Goal: Task Accomplishment & Management: Use online tool/utility

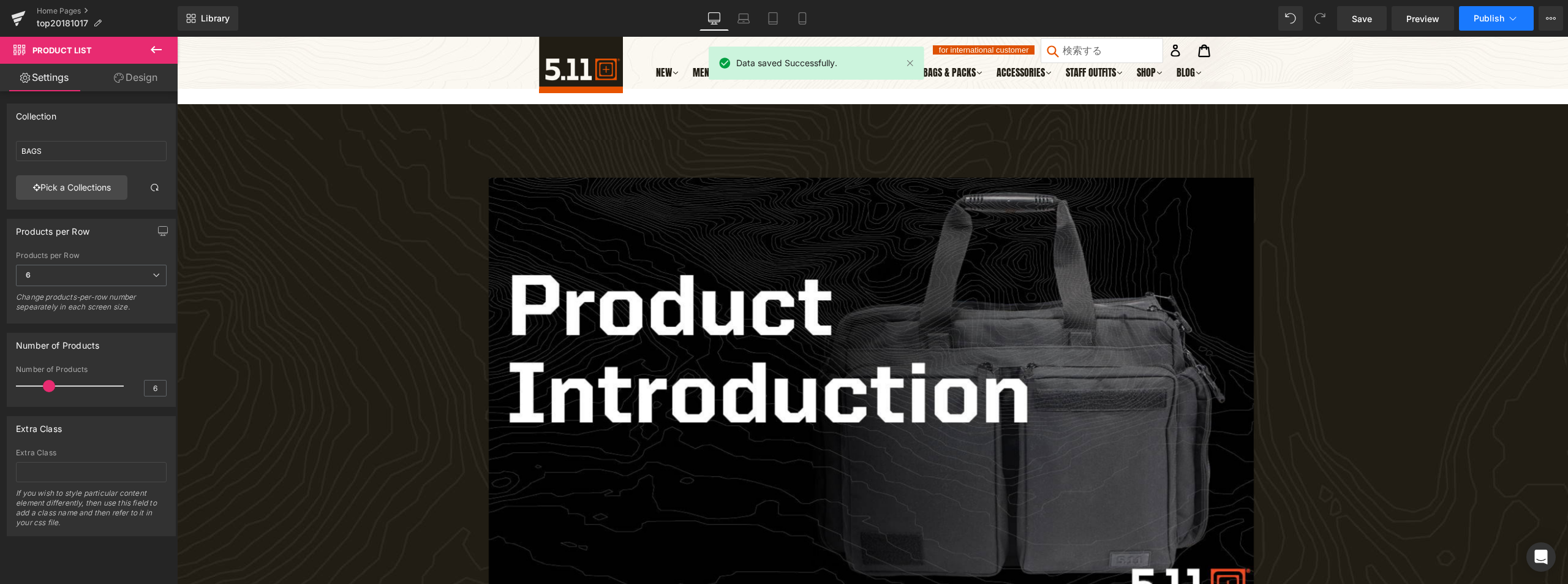
click at [1495, 21] on span "Publish" at bounding box center [1489, 19] width 31 height 10
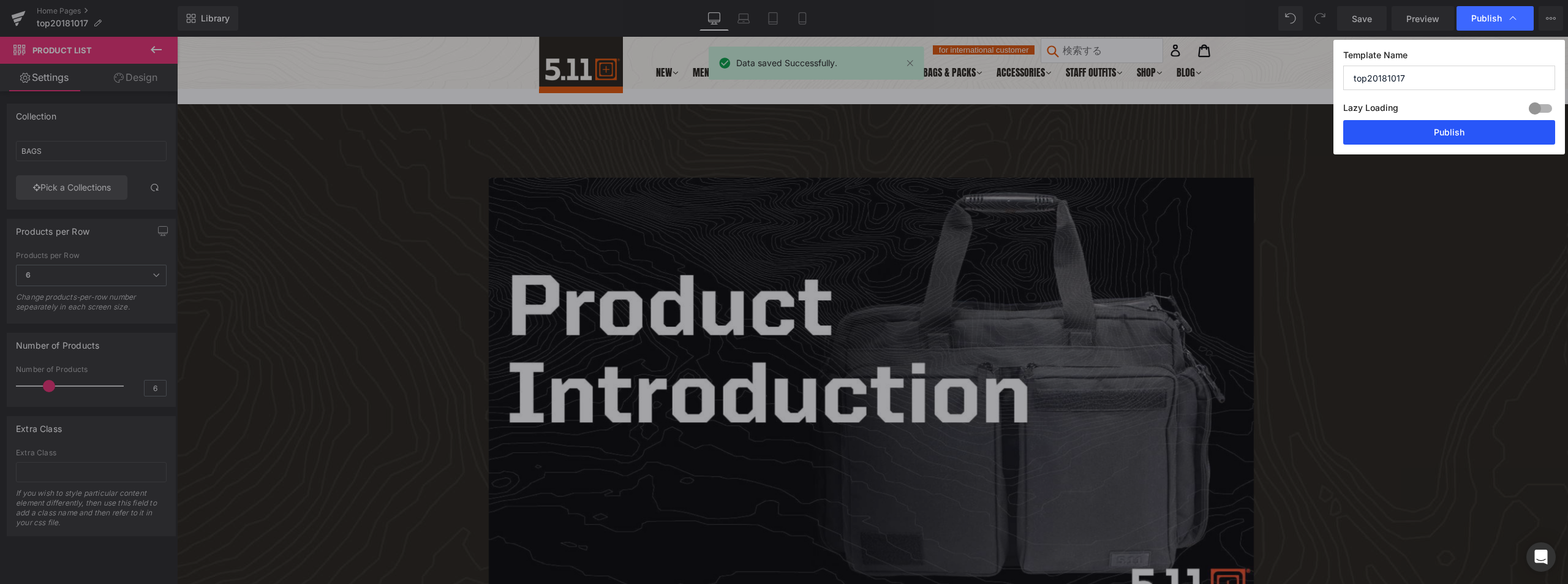
click at [1422, 138] on button "Publish" at bounding box center [1449, 132] width 212 height 24
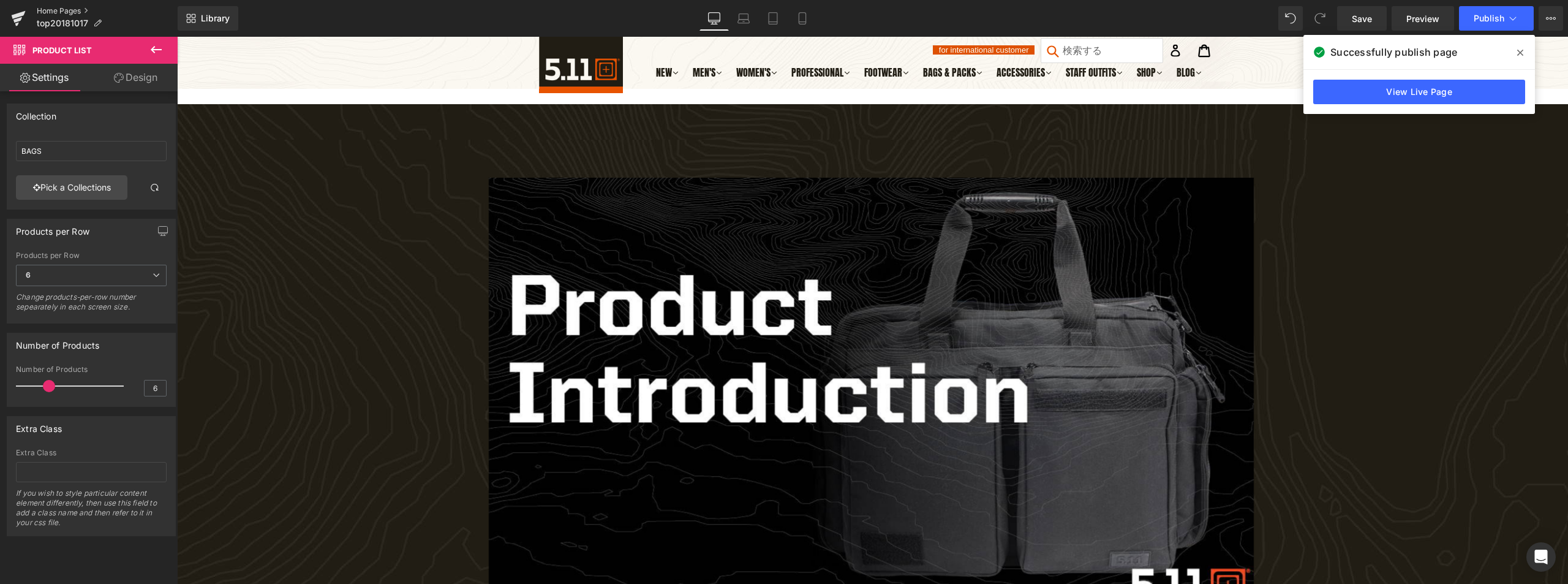
click at [56, 11] on link "Home Pages" at bounding box center [107, 11] width 141 height 10
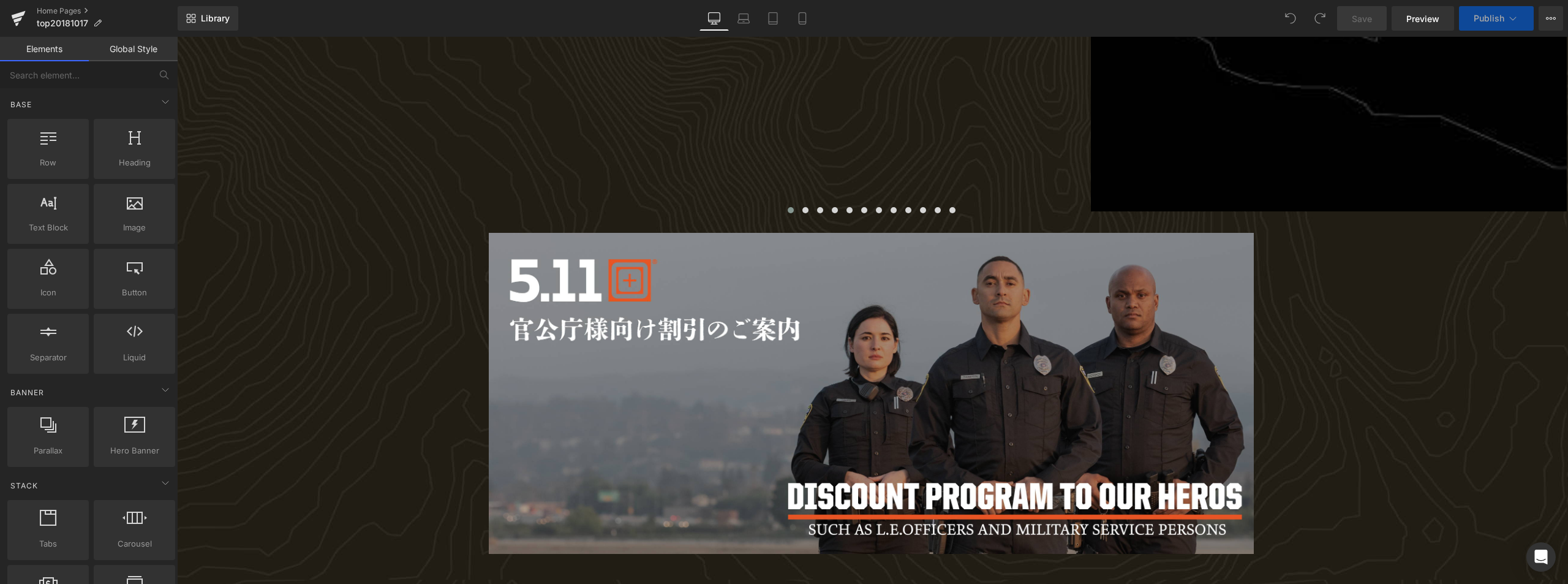
scroll to position [1716, 0]
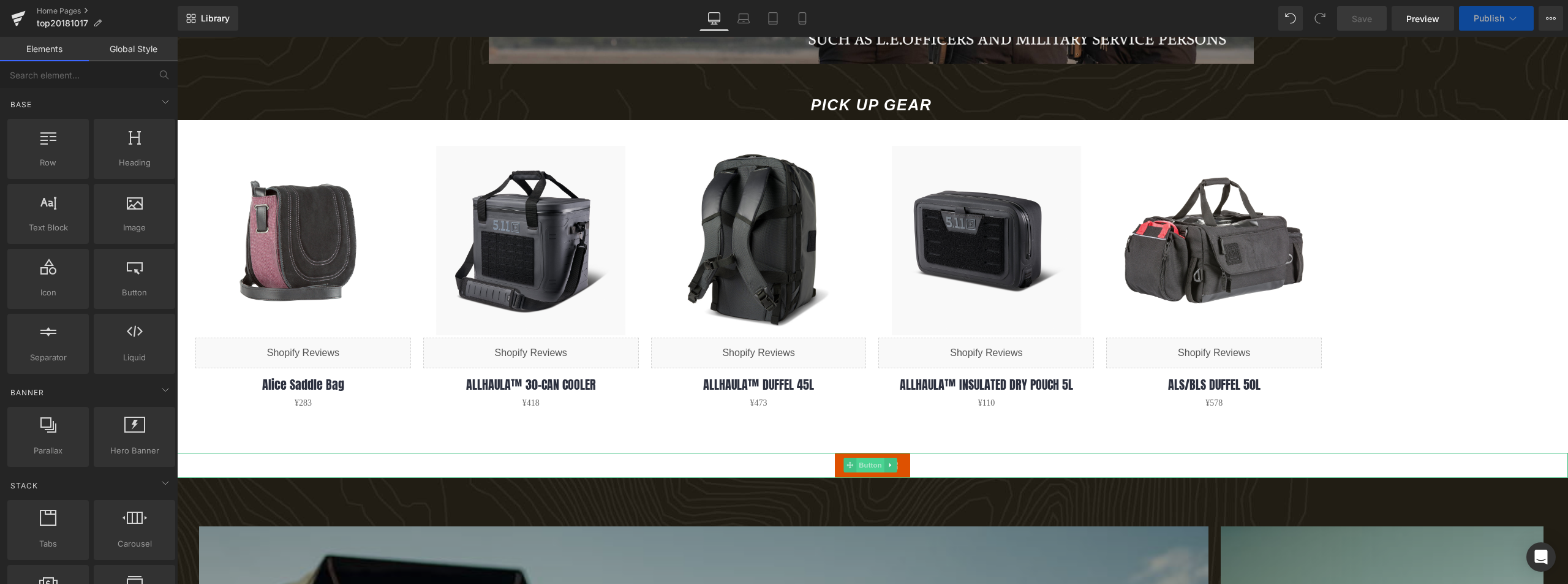
click at [863, 460] on span "Button" at bounding box center [870, 465] width 29 height 15
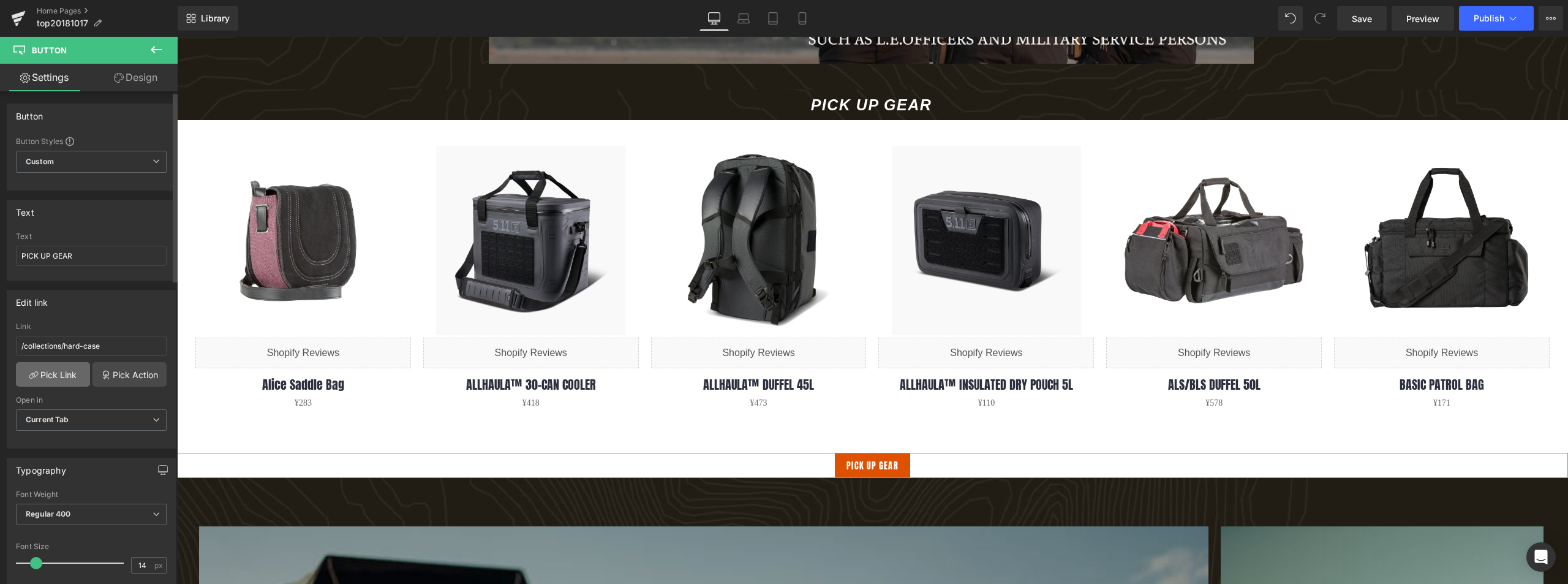
click at [66, 378] on link "Pick Link" at bounding box center [53, 374] width 74 height 24
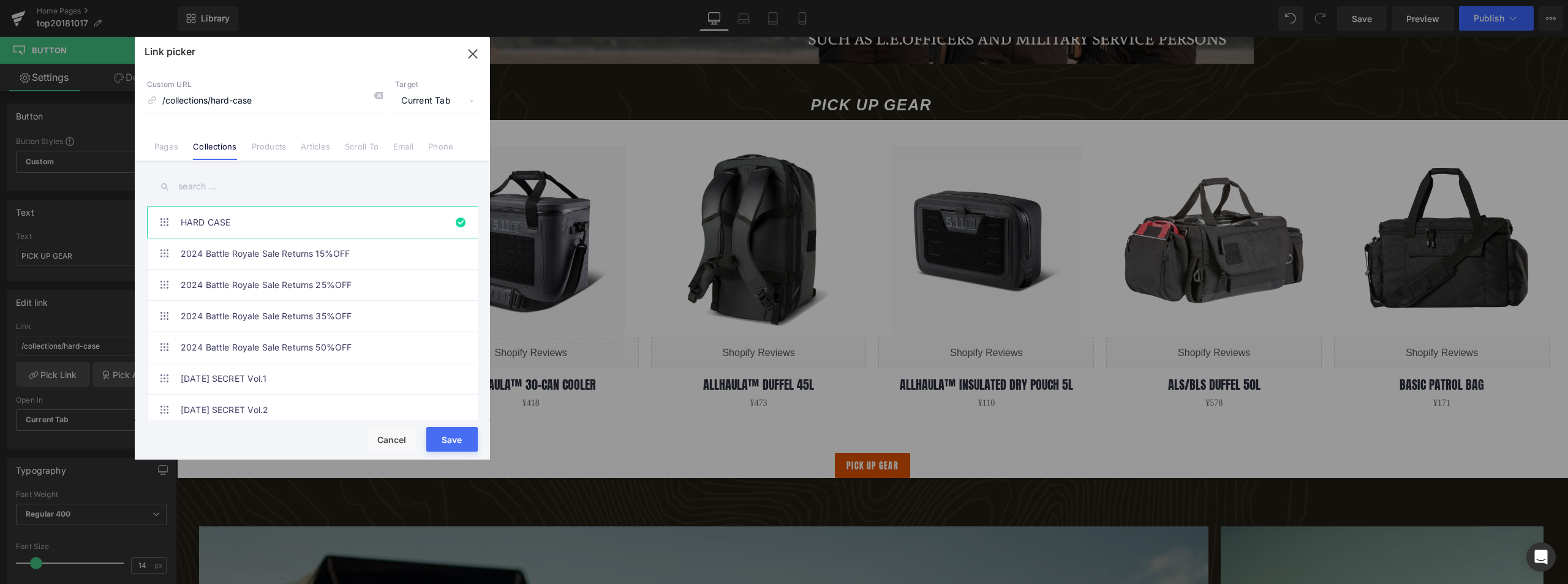
click at [214, 184] on input "text" at bounding box center [312, 187] width 331 height 28
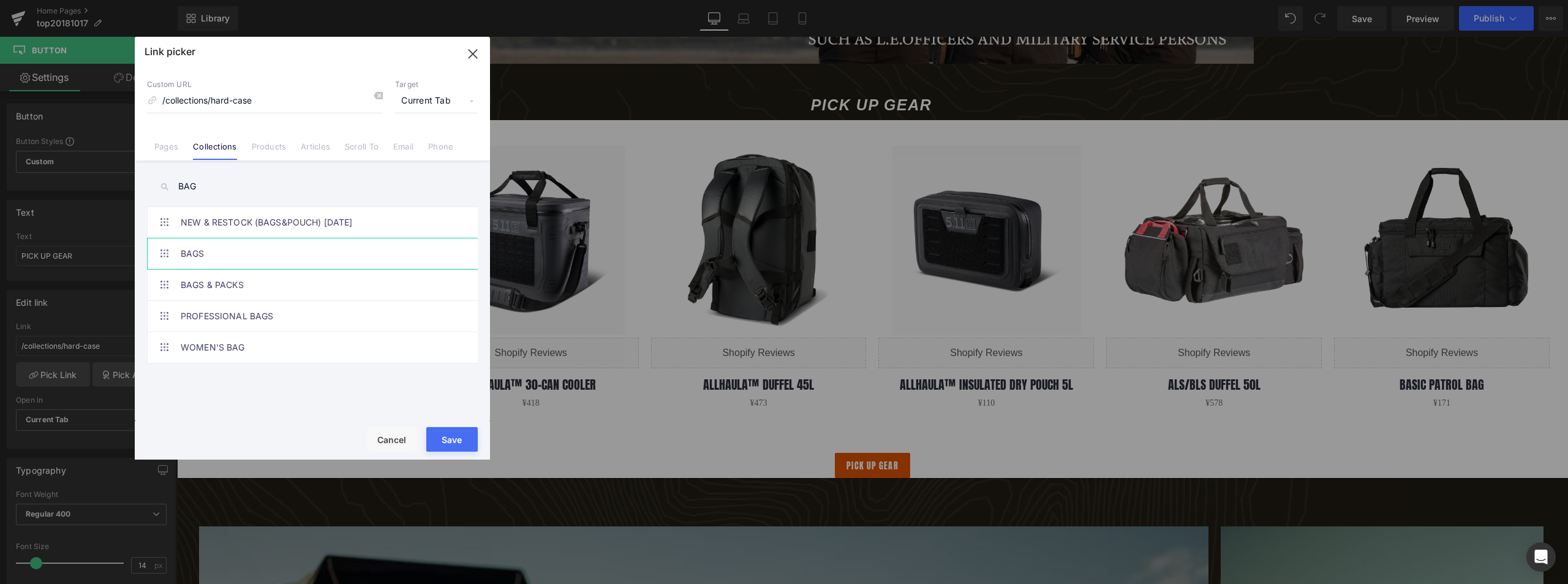
type input "BAG"
click at [207, 256] on link "BAGS" at bounding box center [315, 254] width 270 height 31
type input "/collections/bags"
click at [455, 437] on button "Save" at bounding box center [451, 440] width 51 height 24
type input "/collections/bags"
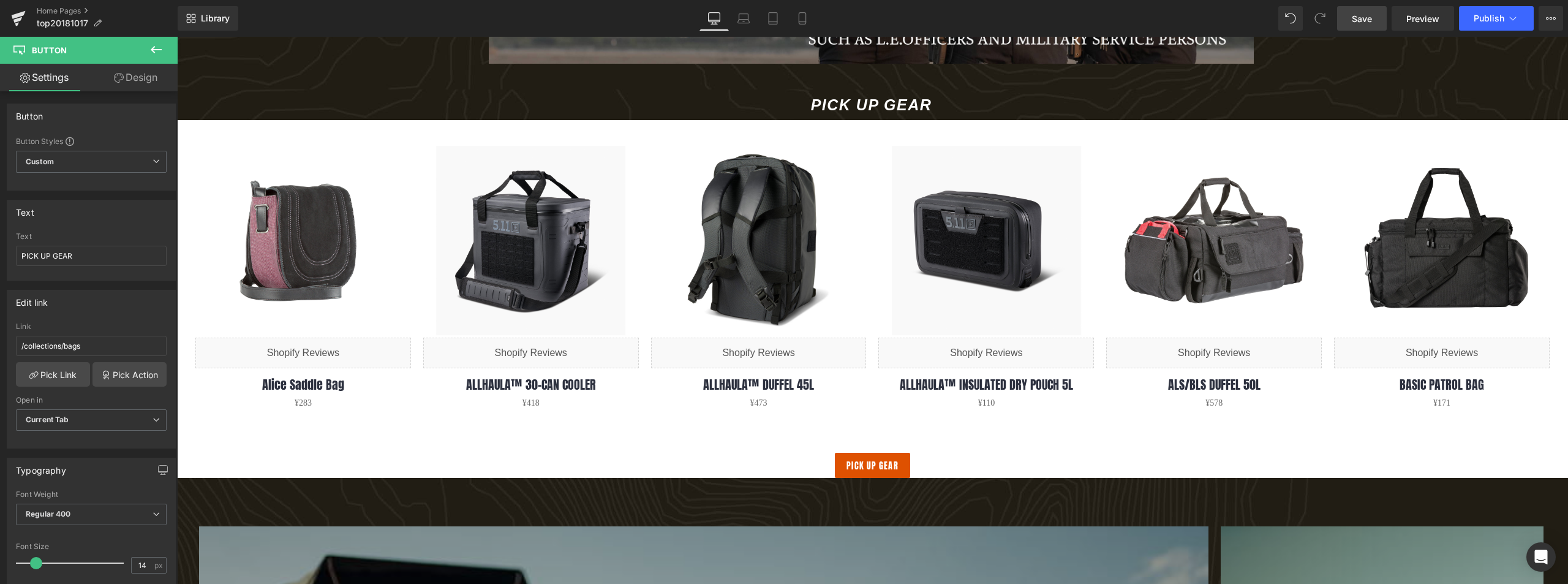
click at [1359, 20] on span "Save" at bounding box center [1361, 19] width 20 height 13
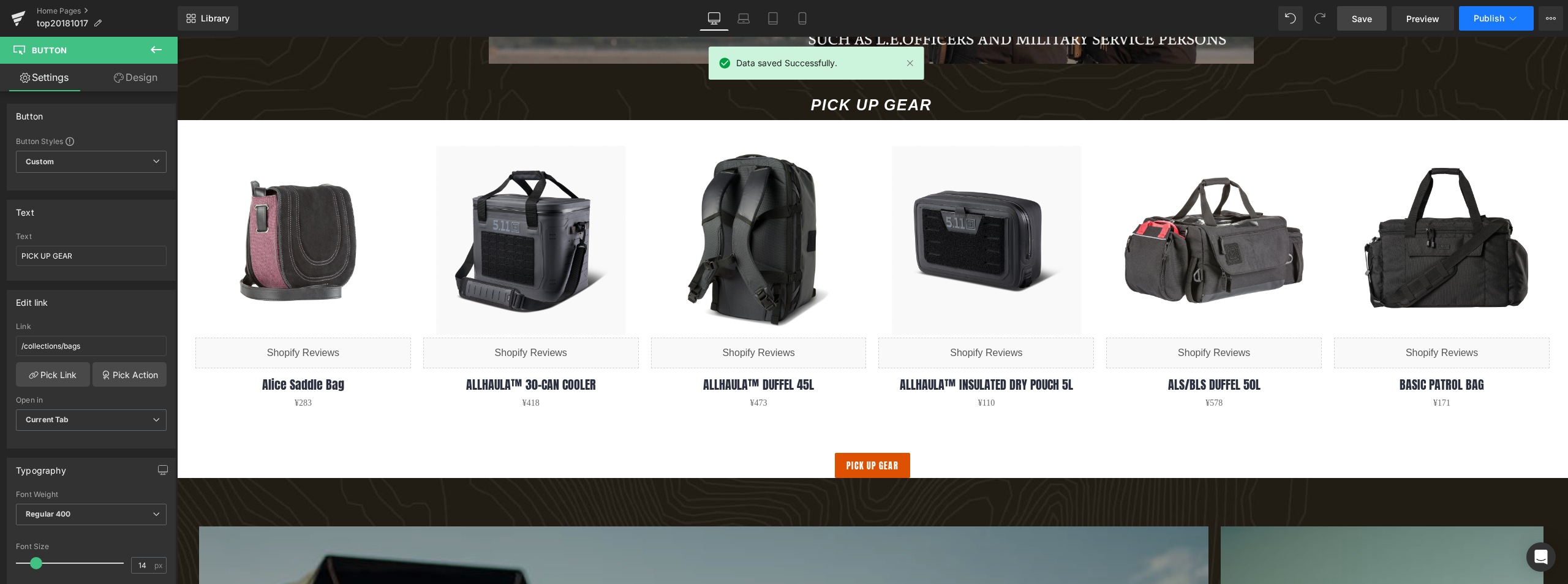
click at [1482, 15] on span "Publish" at bounding box center [1489, 19] width 31 height 10
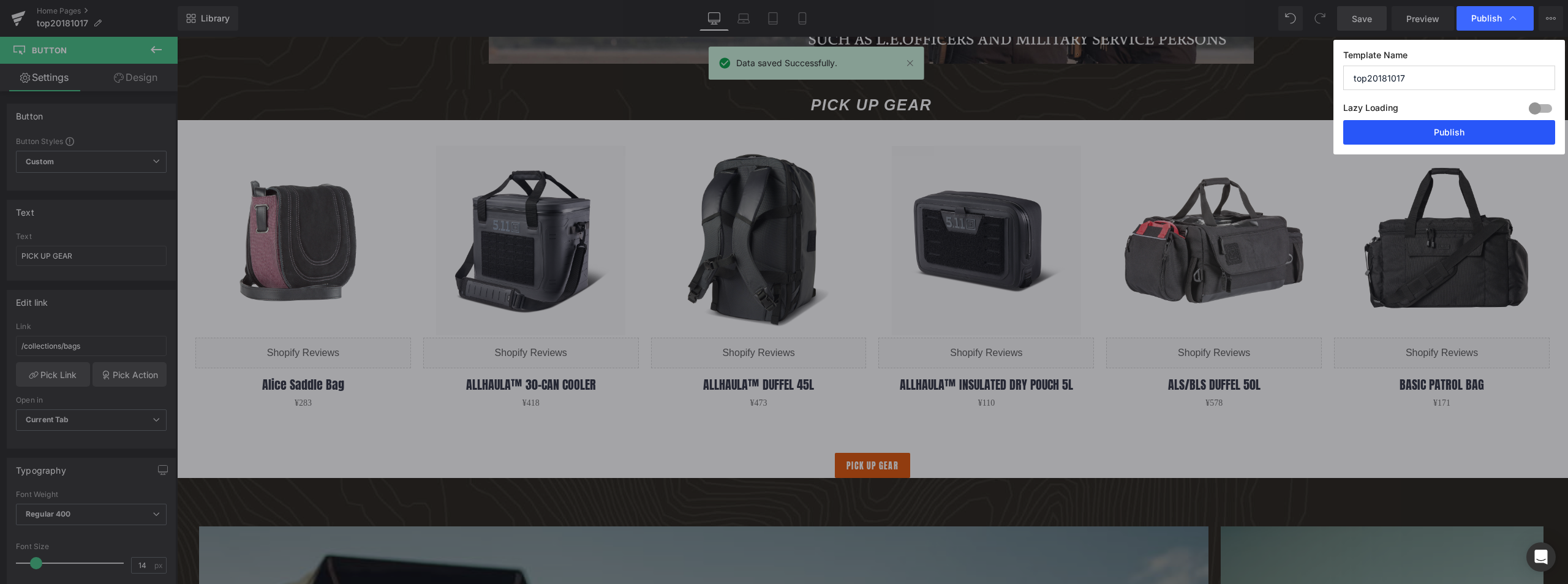
click at [1413, 129] on button "Publish" at bounding box center [1449, 132] width 212 height 24
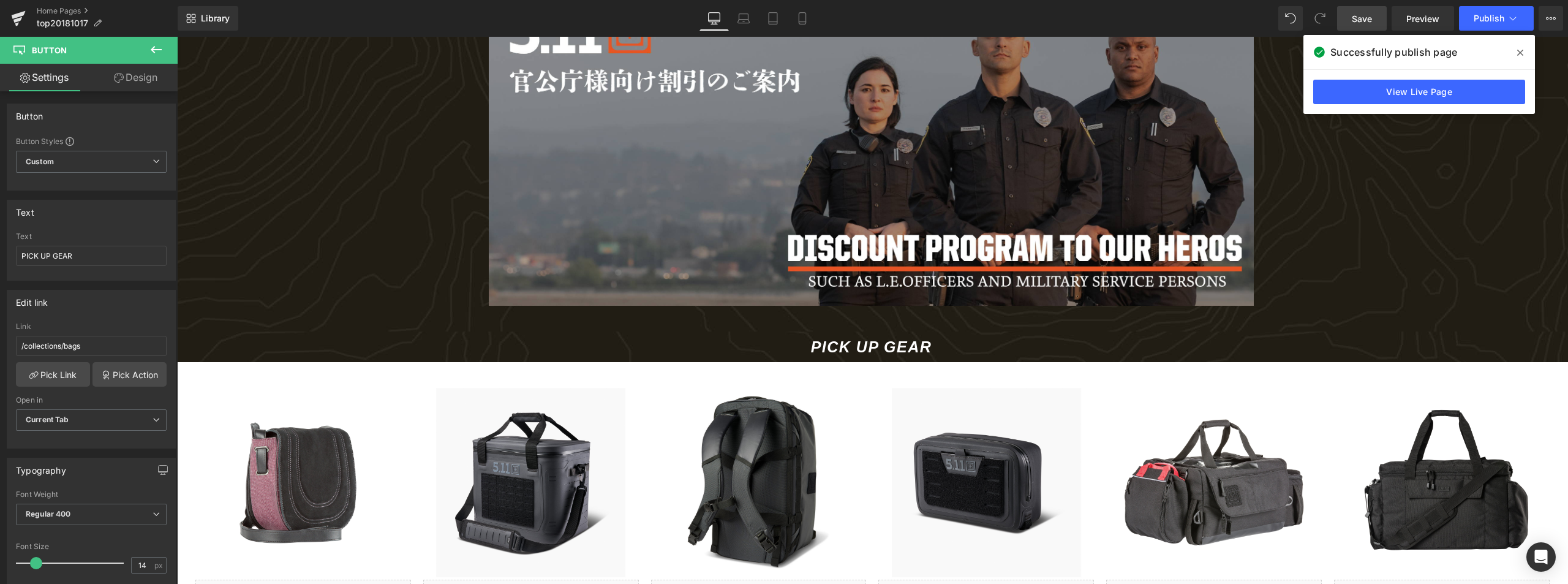
scroll to position [1471, 0]
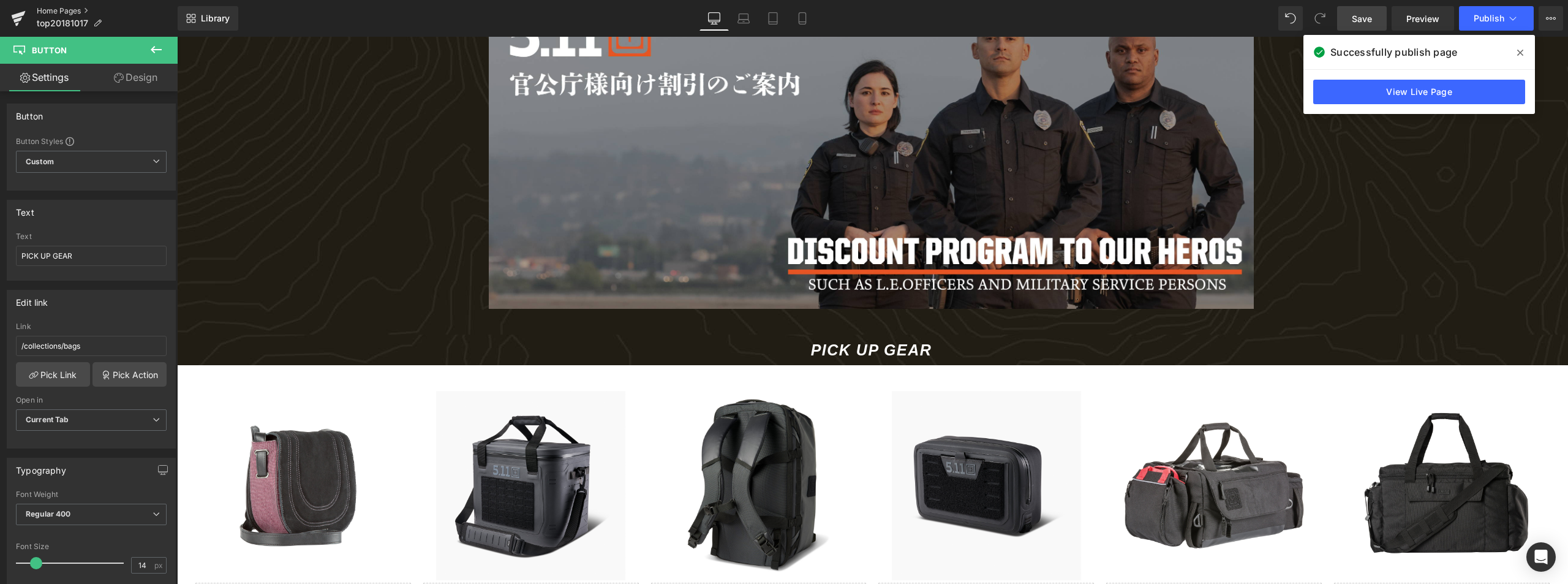
click at [65, 11] on link "Home Pages" at bounding box center [107, 11] width 141 height 10
